Goal: Task Accomplishment & Management: Use online tool/utility

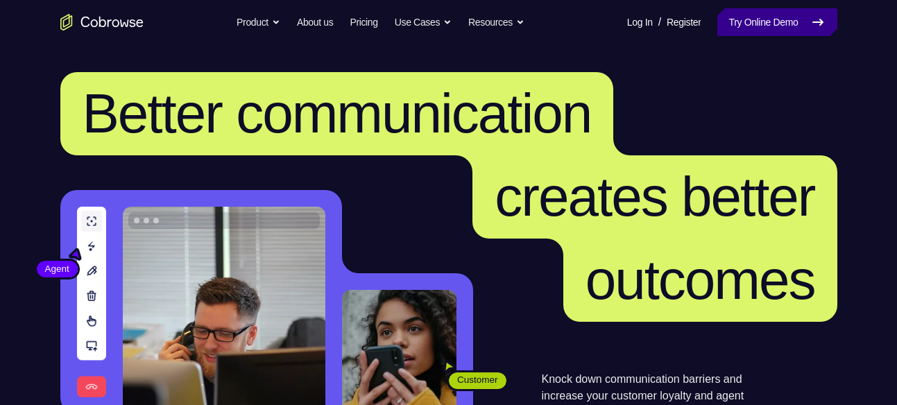
click at [784, 21] on link "Try Online Demo" at bounding box center [776, 22] width 119 height 28
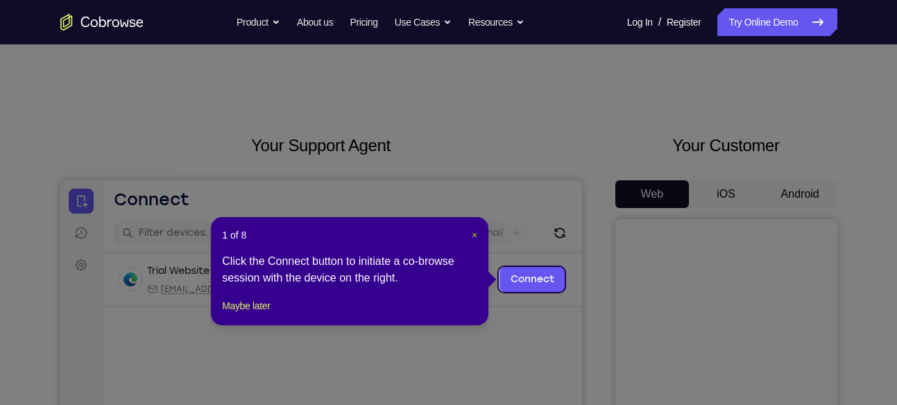
click at [472, 234] on span "×" at bounding box center [475, 235] width 6 height 11
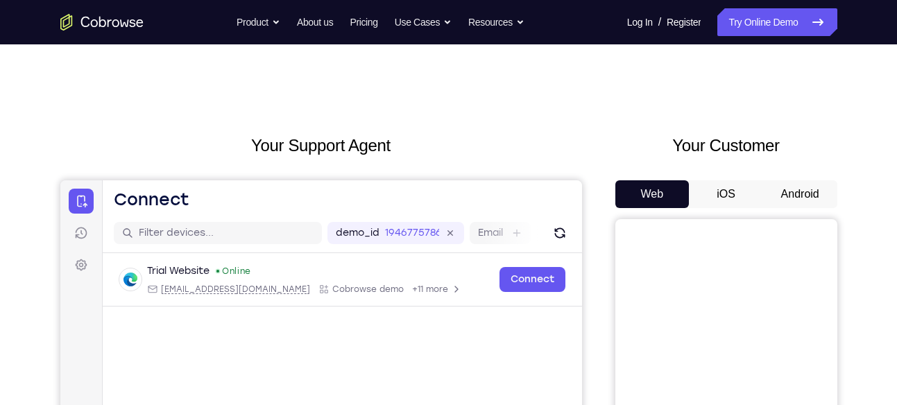
click at [787, 189] on button "Android" at bounding box center [800, 194] width 74 height 28
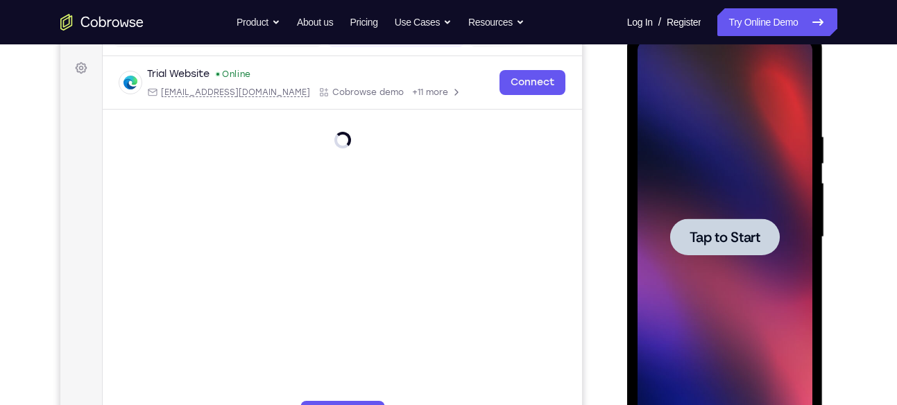
scroll to position [198, 0]
click at [743, 240] on span "Tap to Start" at bounding box center [724, 237] width 71 height 14
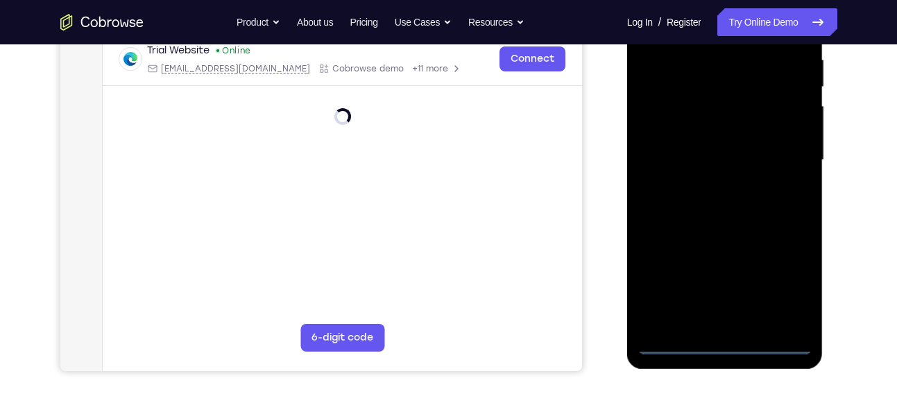
scroll to position [275, 0]
click at [723, 342] on div at bounding box center [724, 159] width 175 height 388
click at [785, 273] on div at bounding box center [724, 159] width 175 height 388
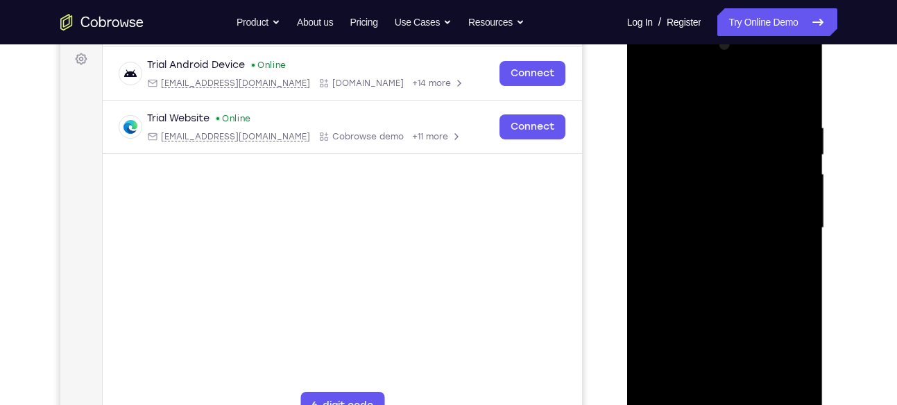
scroll to position [205, 0]
click at [698, 94] on div at bounding box center [724, 229] width 175 height 388
click at [785, 221] on div at bounding box center [724, 229] width 175 height 388
click at [710, 250] on div at bounding box center [724, 229] width 175 height 388
click at [707, 215] on div at bounding box center [724, 229] width 175 height 388
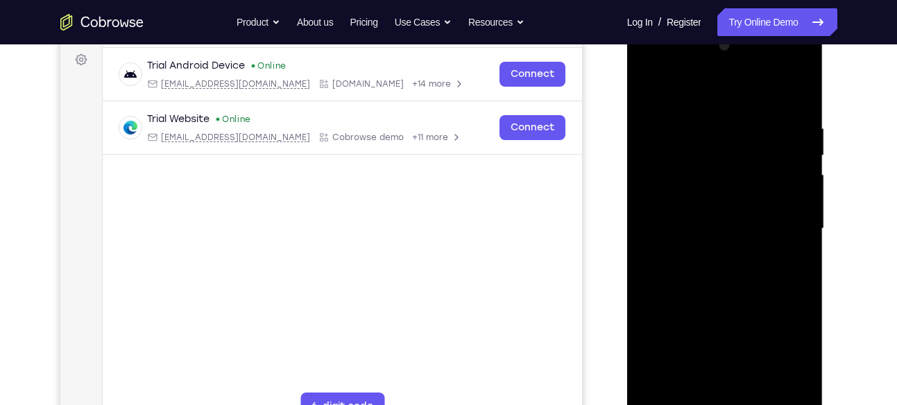
click at [701, 175] on div at bounding box center [724, 229] width 175 height 388
click at [697, 194] on div at bounding box center [724, 229] width 175 height 388
click at [698, 222] on div at bounding box center [724, 229] width 175 height 388
click at [705, 278] on div at bounding box center [724, 229] width 175 height 388
click at [708, 276] on div at bounding box center [724, 229] width 175 height 388
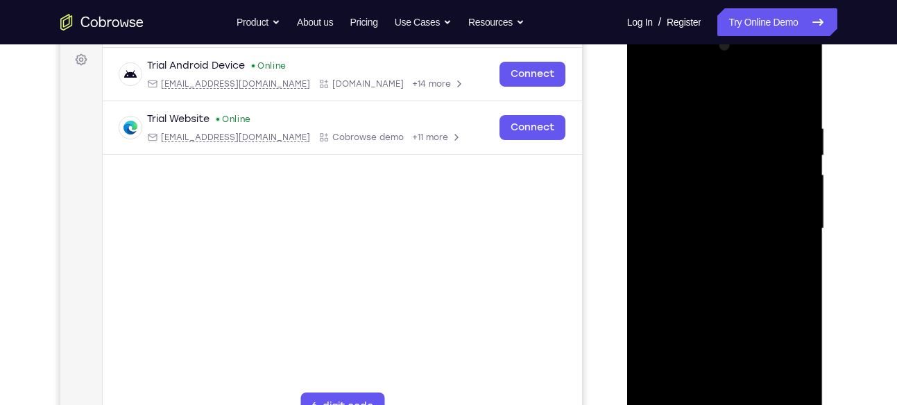
click at [798, 103] on div at bounding box center [724, 229] width 175 height 388
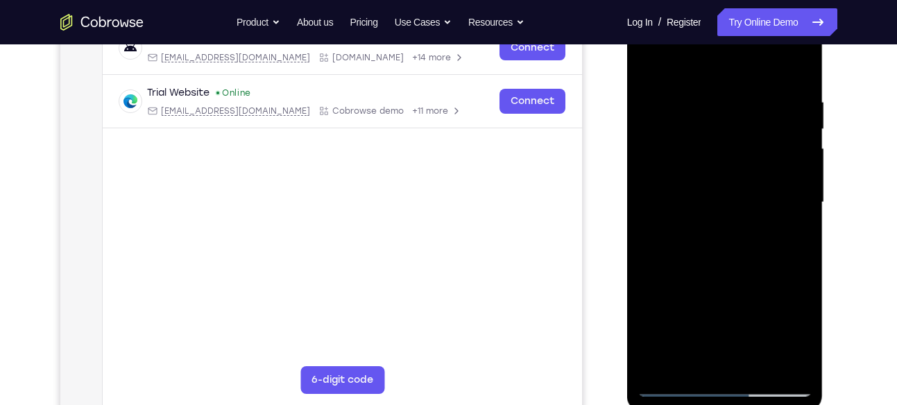
scroll to position [241, 0]
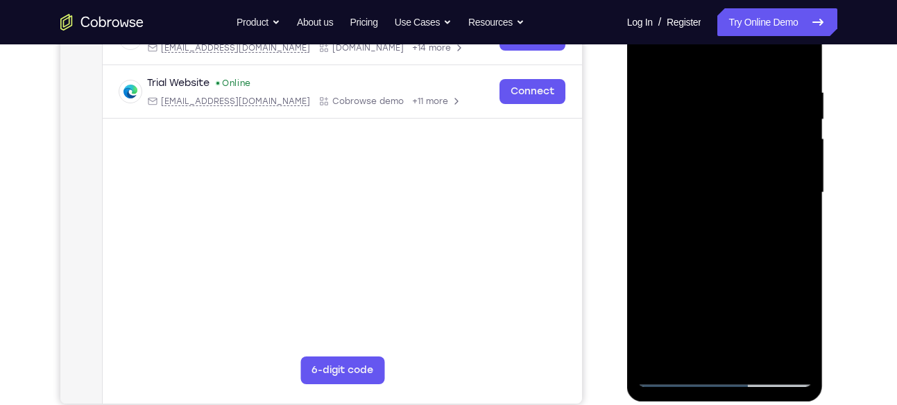
click at [803, 253] on div at bounding box center [724, 193] width 175 height 388
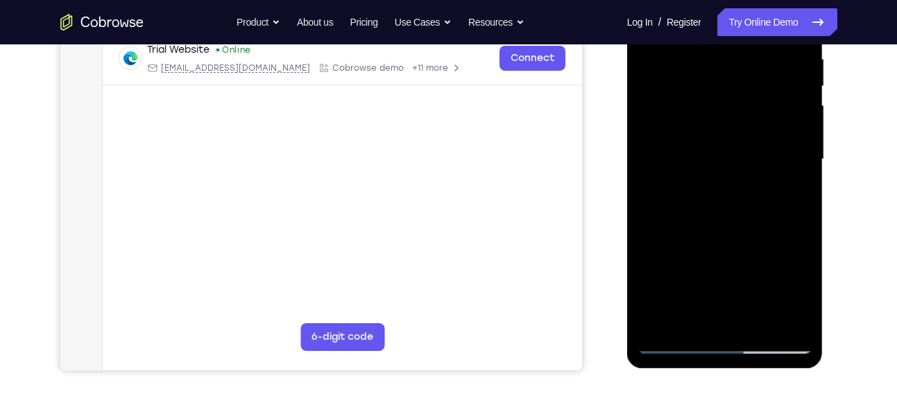
scroll to position [275, 0]
click at [648, 224] on div at bounding box center [724, 159] width 175 height 388
click at [802, 219] on div at bounding box center [724, 159] width 175 height 388
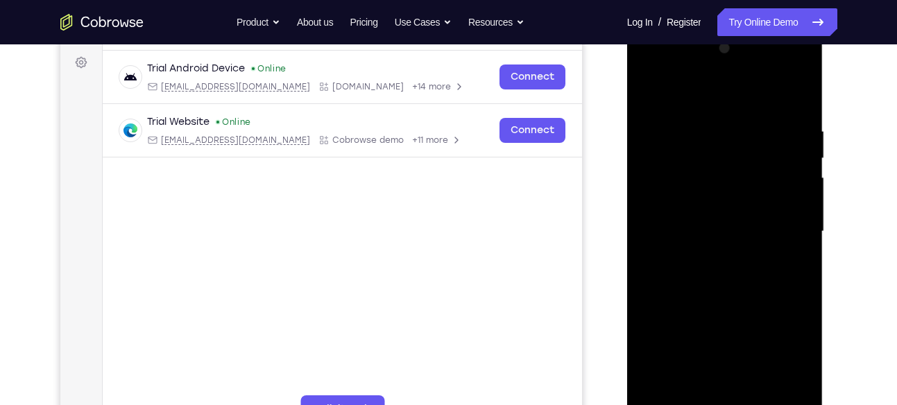
scroll to position [255, 0]
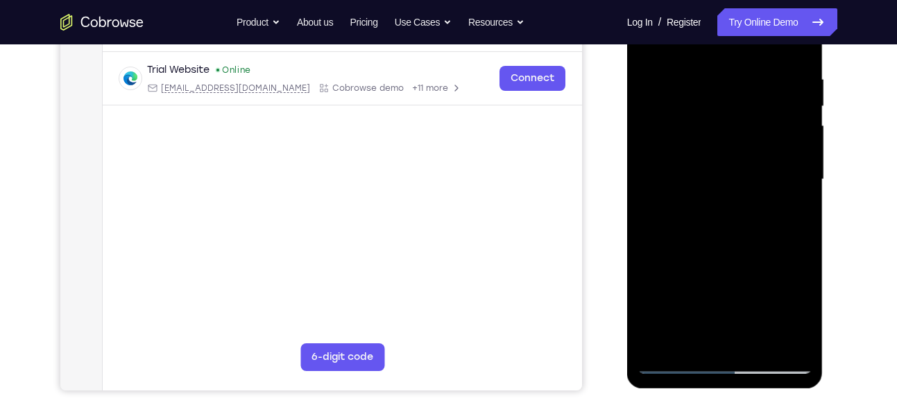
drag, startPoint x: 740, startPoint y: 237, endPoint x: 755, endPoint y: 88, distance: 149.9
click at [755, 88] on div at bounding box center [724, 179] width 175 height 388
drag, startPoint x: 737, startPoint y: 194, endPoint x: 744, endPoint y: 104, distance: 90.4
click at [744, 104] on div at bounding box center [724, 179] width 175 height 388
drag, startPoint x: 741, startPoint y: 249, endPoint x: 750, endPoint y: 114, distance: 135.5
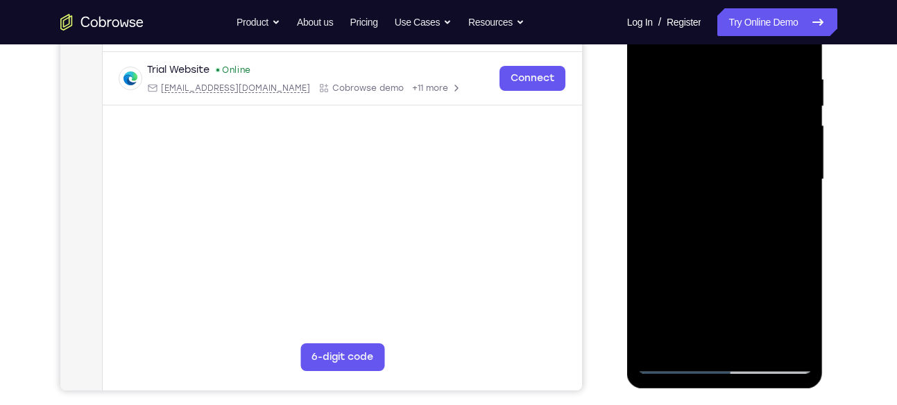
click at [750, 114] on div at bounding box center [724, 179] width 175 height 388
drag, startPoint x: 741, startPoint y: 196, endPoint x: 744, endPoint y: 31, distance: 165.8
click at [744, 31] on div at bounding box center [724, 179] width 175 height 388
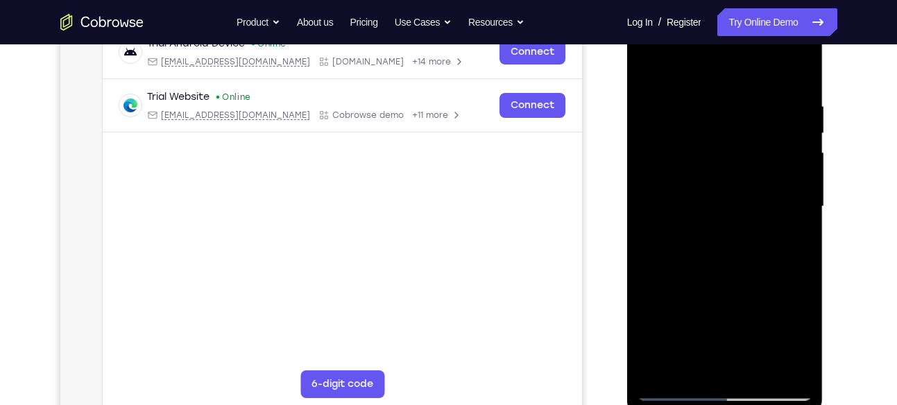
scroll to position [225, 0]
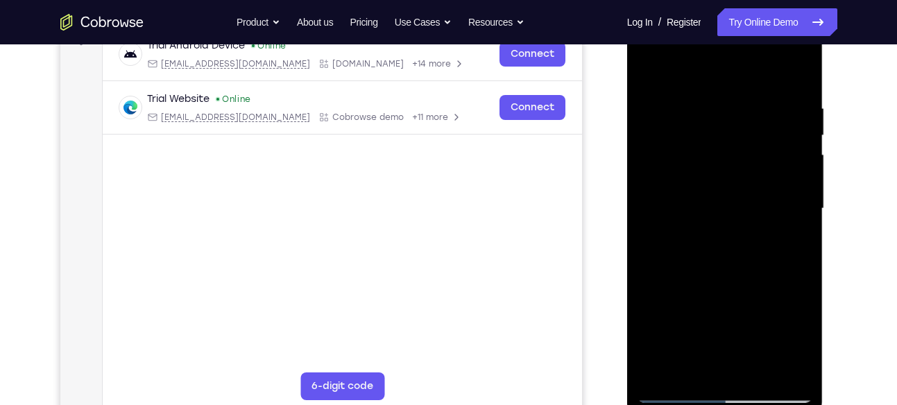
drag, startPoint x: 737, startPoint y: 249, endPoint x: 755, endPoint y: 98, distance: 151.7
click at [755, 98] on div at bounding box center [724, 209] width 175 height 388
drag, startPoint x: 746, startPoint y: 263, endPoint x: 757, endPoint y: 136, distance: 127.3
click at [757, 136] on div at bounding box center [724, 209] width 175 height 388
drag, startPoint x: 749, startPoint y: 280, endPoint x: 762, endPoint y: 192, distance: 89.1
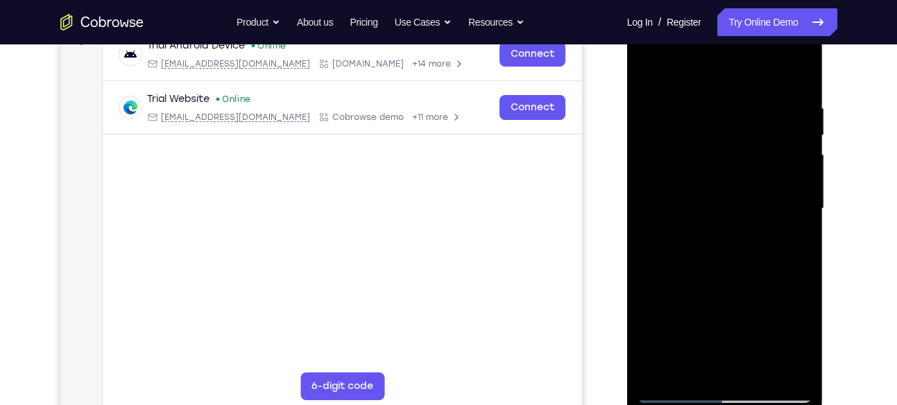
click at [762, 192] on div at bounding box center [724, 209] width 175 height 388
drag, startPoint x: 739, startPoint y: 116, endPoint x: 789, endPoint y: 275, distance: 167.4
click at [789, 275] on div at bounding box center [724, 209] width 175 height 388
click at [757, 372] on div at bounding box center [724, 209] width 175 height 388
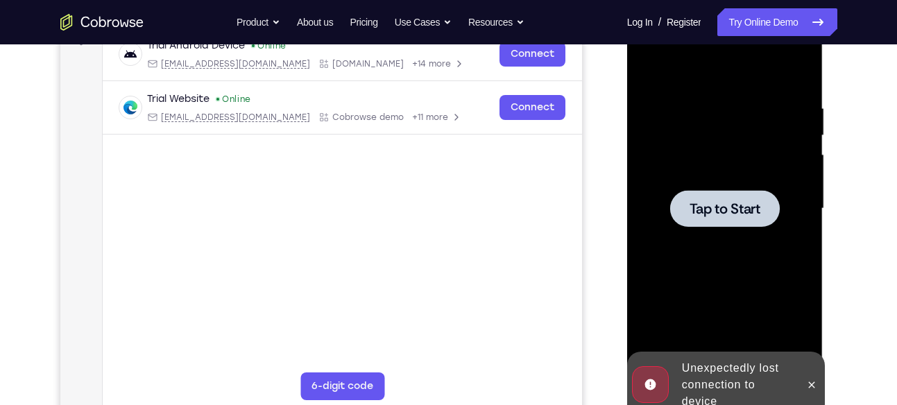
scroll to position [166, 0]
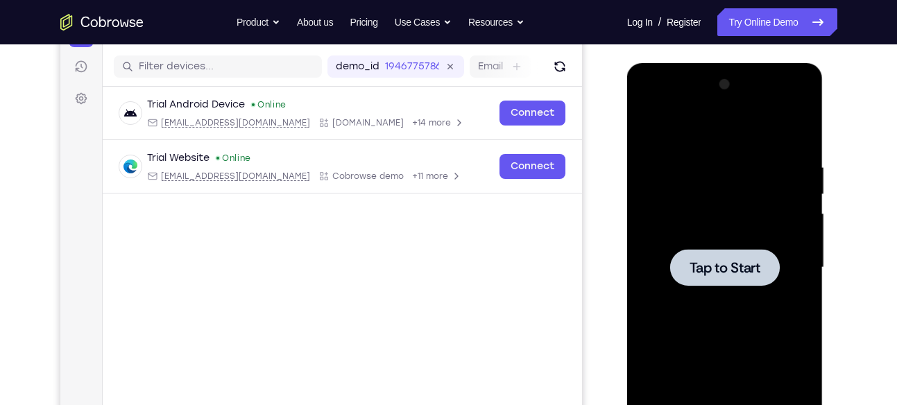
click at [737, 269] on span "Tap to Start" at bounding box center [724, 268] width 71 height 14
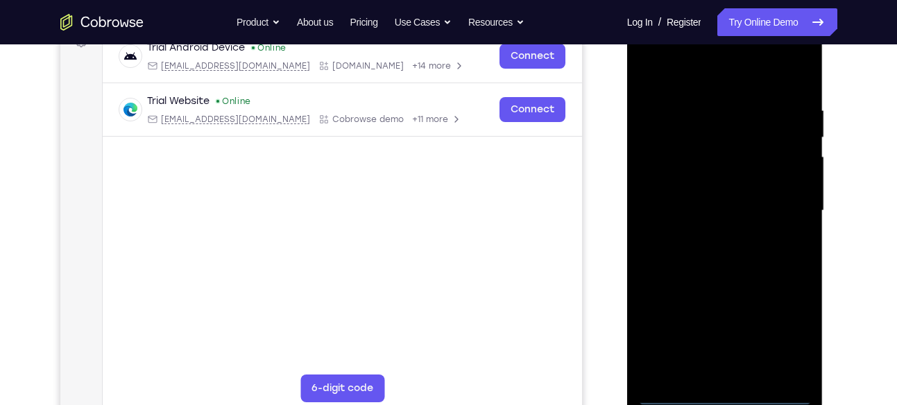
scroll to position [240, 0]
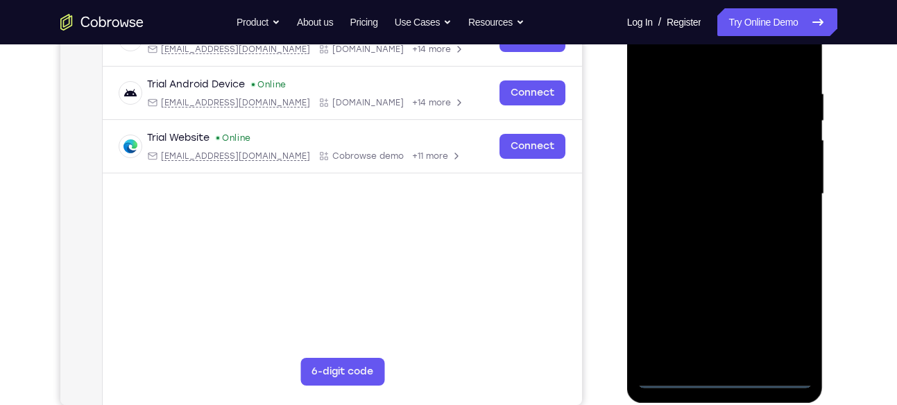
click at [723, 372] on div at bounding box center [724, 194] width 175 height 388
click at [725, 375] on div at bounding box center [724, 194] width 175 height 388
click at [790, 320] on div at bounding box center [724, 194] width 175 height 388
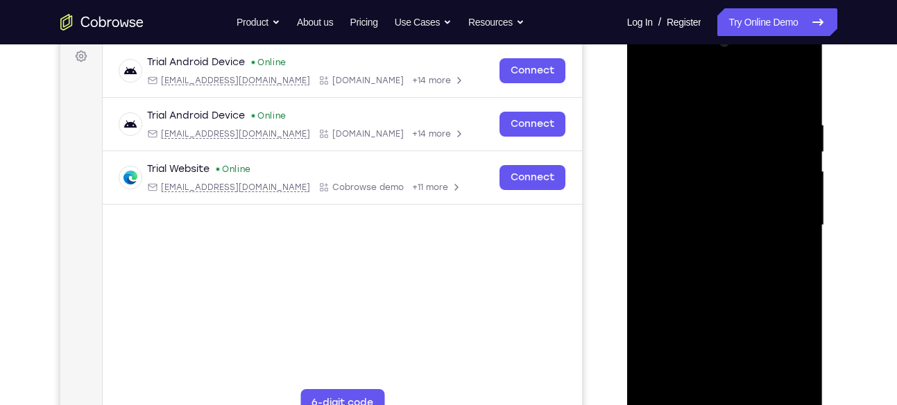
scroll to position [207, 0]
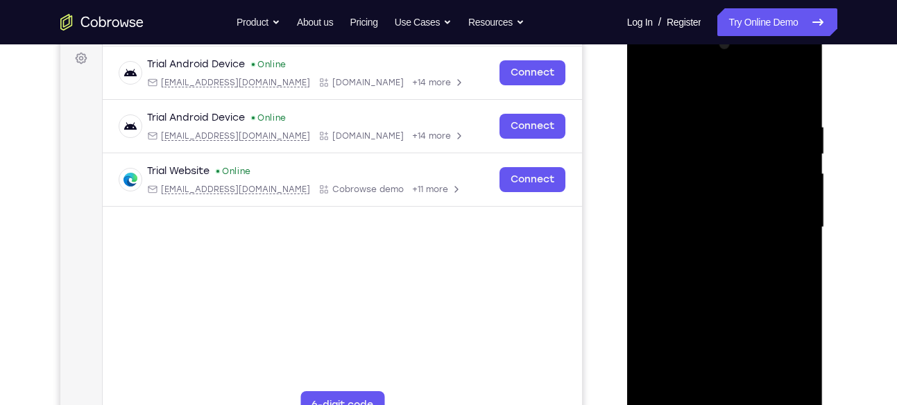
click at [723, 86] on div at bounding box center [724, 227] width 175 height 388
click at [782, 220] on div at bounding box center [724, 227] width 175 height 388
click at [708, 252] on div at bounding box center [724, 227] width 175 height 388
click at [708, 212] on div at bounding box center [724, 227] width 175 height 388
click at [708, 193] on div at bounding box center [724, 227] width 175 height 388
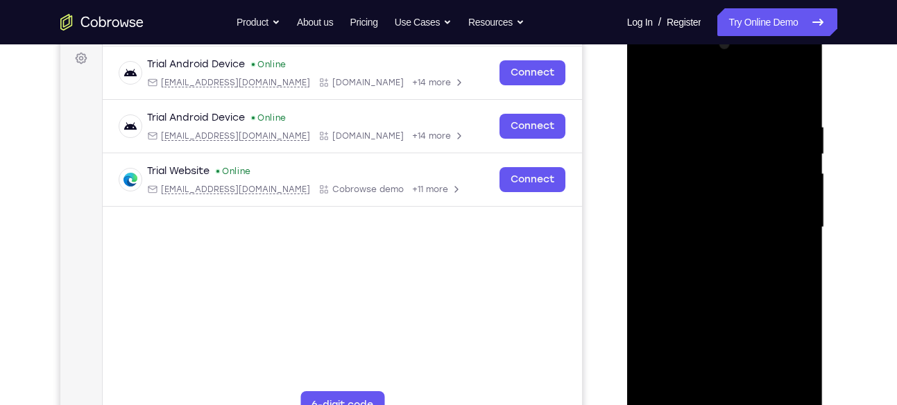
click at [707, 225] on div at bounding box center [724, 227] width 175 height 388
click at [698, 270] on div at bounding box center [724, 227] width 175 height 388
click at [800, 103] on div at bounding box center [724, 227] width 175 height 388
drag, startPoint x: 734, startPoint y: 249, endPoint x: 750, endPoint y: 85, distance: 164.5
click at [750, 85] on div at bounding box center [724, 227] width 175 height 388
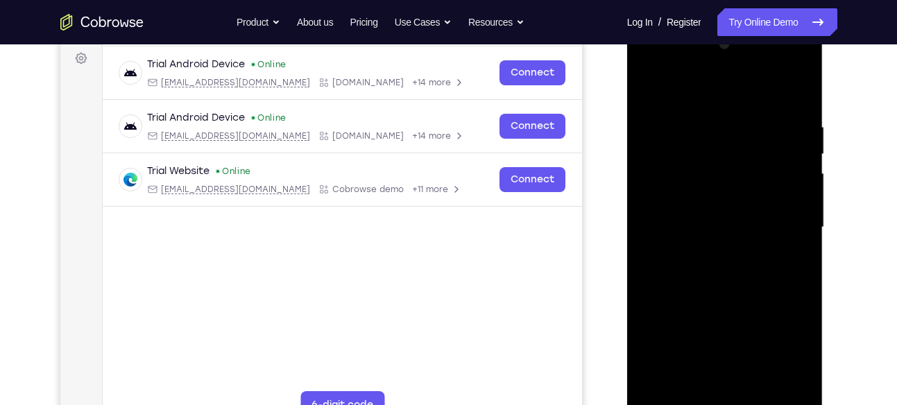
drag, startPoint x: 740, startPoint y: 284, endPoint x: 755, endPoint y: 110, distance: 174.8
click at [755, 110] on div at bounding box center [724, 227] width 175 height 388
click at [759, 388] on div at bounding box center [724, 227] width 175 height 388
click at [726, 299] on div at bounding box center [724, 227] width 175 height 388
drag, startPoint x: 739, startPoint y: 328, endPoint x: 739, endPoint y: 298, distance: 30.5
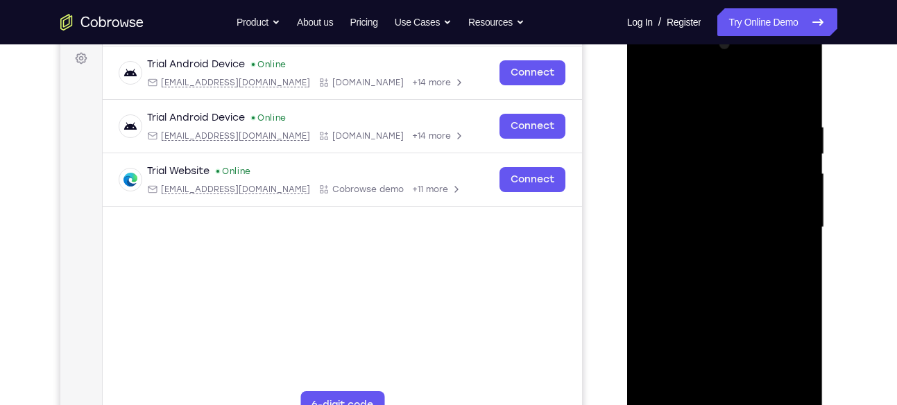
click at [739, 298] on div at bounding box center [724, 227] width 175 height 388
click at [728, 221] on div at bounding box center [724, 227] width 175 height 388
click at [702, 385] on div at bounding box center [724, 227] width 175 height 388
click at [786, 259] on div at bounding box center [724, 227] width 175 height 388
click at [644, 87] on div at bounding box center [724, 227] width 175 height 388
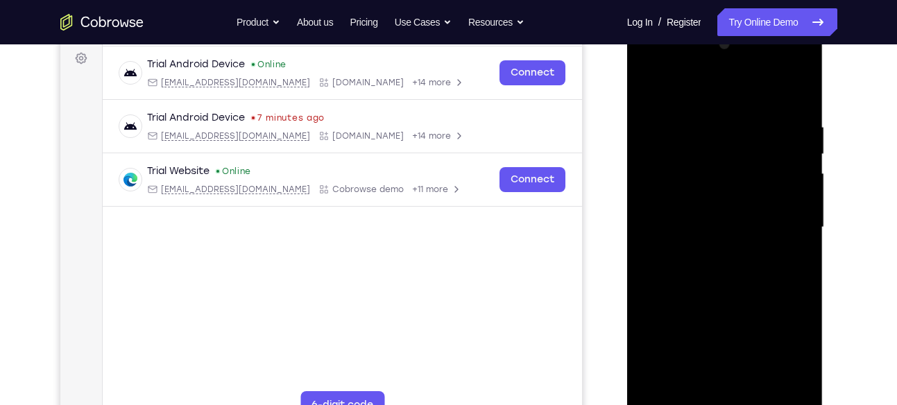
drag, startPoint x: 713, startPoint y: 294, endPoint x: 721, endPoint y: 175, distance: 119.5
click at [721, 175] on div at bounding box center [724, 227] width 175 height 388
click at [652, 81] on div at bounding box center [724, 227] width 175 height 388
click at [706, 103] on div at bounding box center [724, 227] width 175 height 388
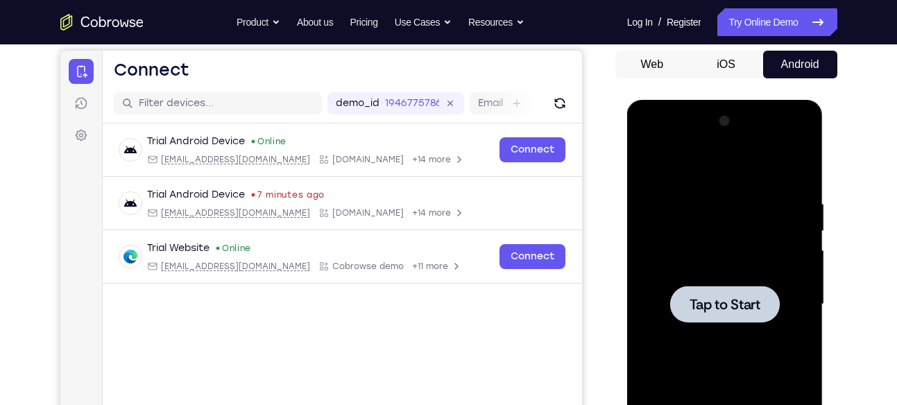
scroll to position [115, 0]
